Goal: Navigation & Orientation: Find specific page/section

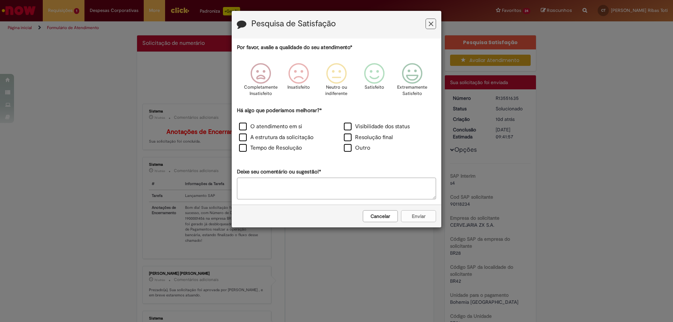
click at [430, 24] on icon "Feedback" at bounding box center [431, 23] width 5 height 7
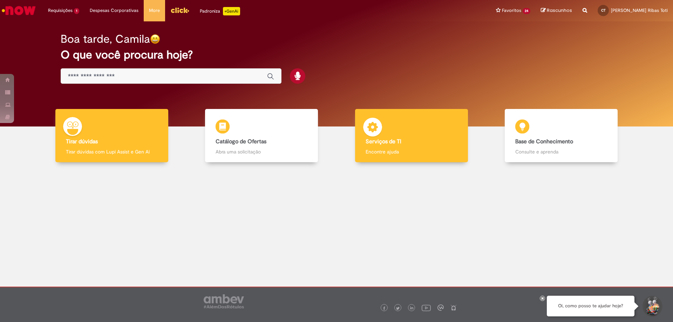
click at [446, 146] on div "Serviços de TI Serviços de TI Encontre ajuda" at bounding box center [411, 136] width 113 height 54
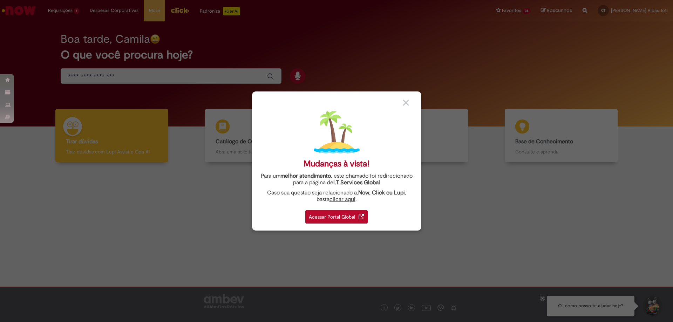
click at [343, 217] on div "Acessar Portal Global" at bounding box center [336, 216] width 62 height 13
